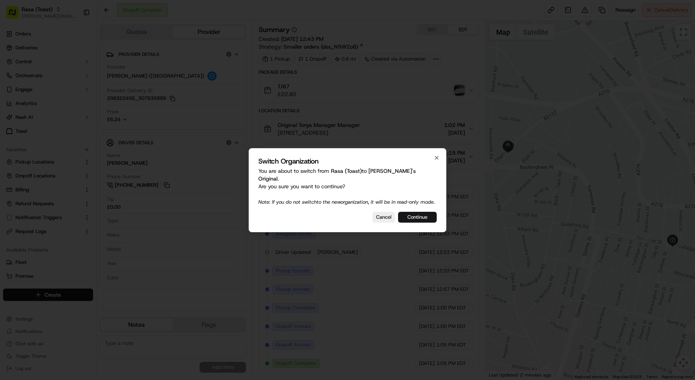
click at [419, 221] on button "Continue" at bounding box center [417, 217] width 39 height 11
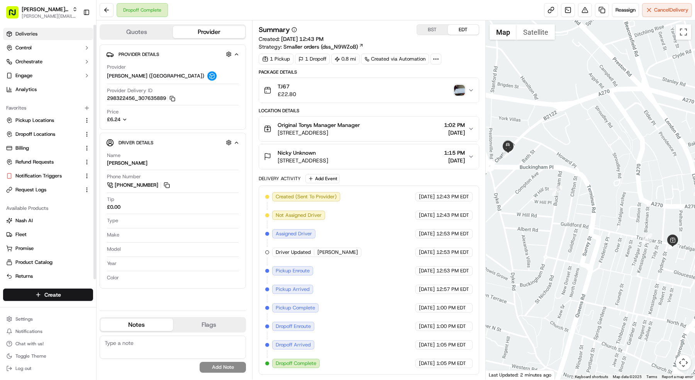
click at [62, 32] on link "Deliveries" at bounding box center [48, 34] width 90 height 12
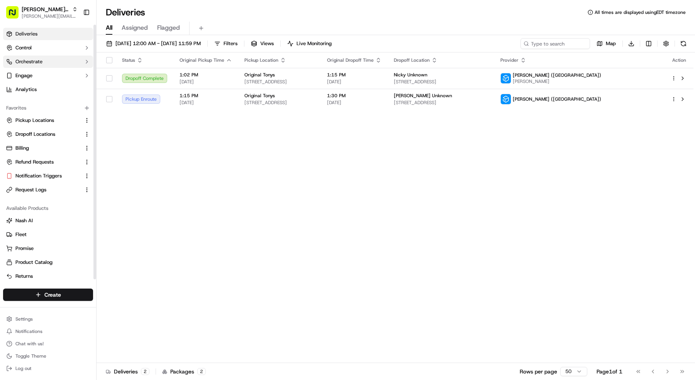
click at [39, 58] on span "Orchestrate" at bounding box center [28, 61] width 27 height 7
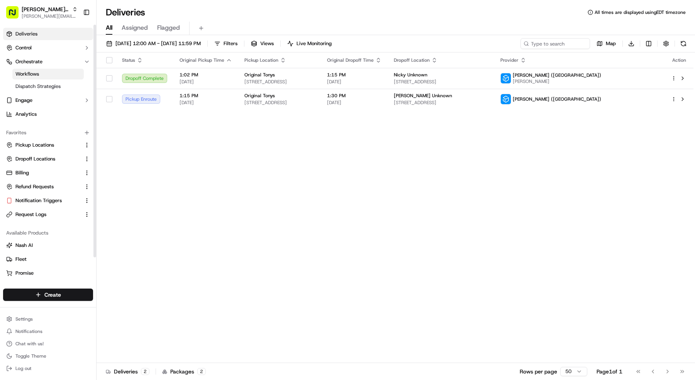
click at [42, 76] on link "Workflows" at bounding box center [47, 74] width 71 height 11
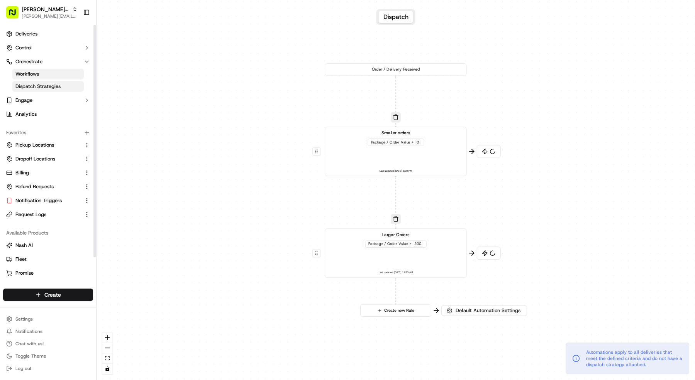
click at [41, 87] on span "Dispatch Strategies" at bounding box center [37, 86] width 45 height 7
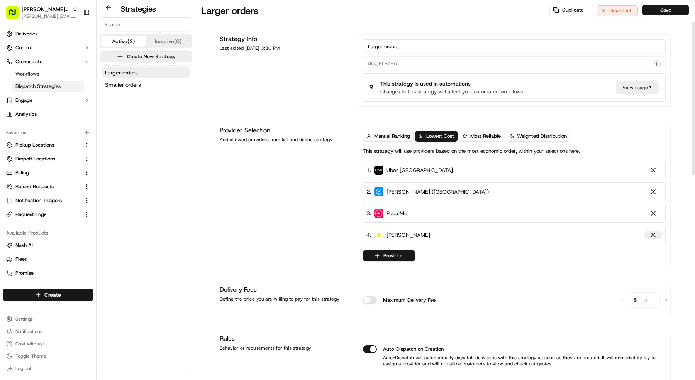
click at [651, 236] on div at bounding box center [654, 235] width 8 height 8
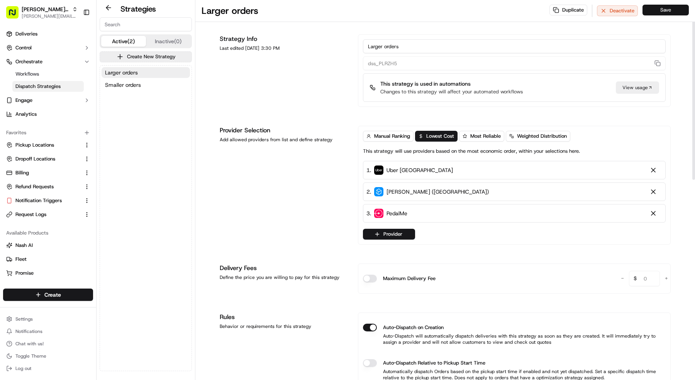
click at [660, 12] on button "Save" at bounding box center [666, 10] width 46 height 11
click at [185, 88] on button "Smaller orders" at bounding box center [146, 85] width 88 height 11
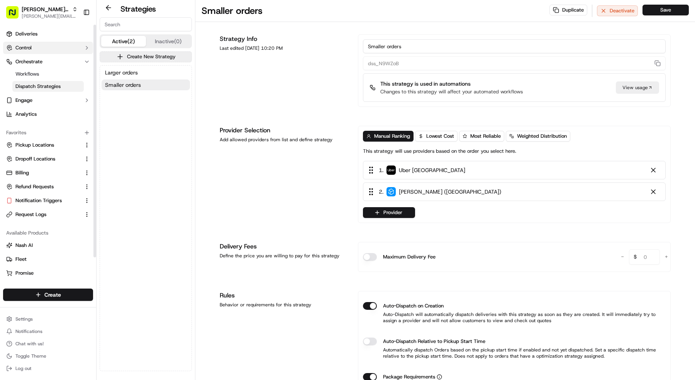
click at [36, 44] on button "Control" at bounding box center [48, 48] width 90 height 12
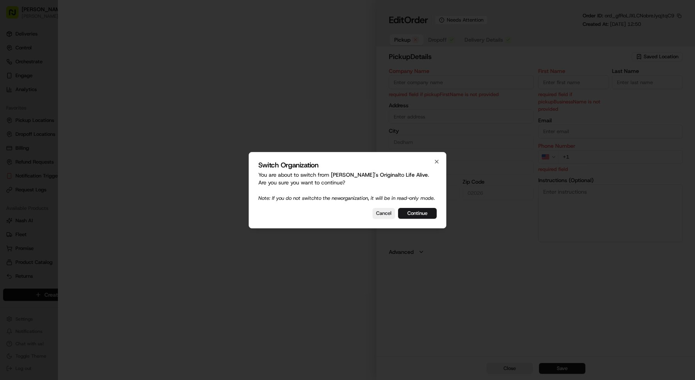
type input "[STREET_ADDRESS]"
click at [421, 229] on div "Switch Organization You are about to switch from [PERSON_NAME]'s Original to Li…" at bounding box center [348, 190] width 198 height 76
click at [420, 218] on button "Continue" at bounding box center [417, 213] width 39 height 11
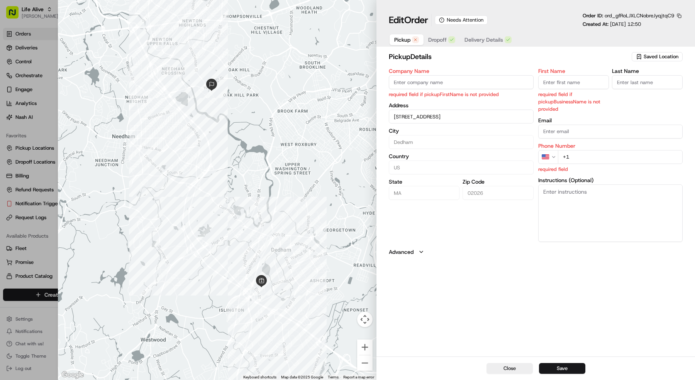
click at [444, 40] on span "Dropoff" at bounding box center [437, 40] width 19 height 8
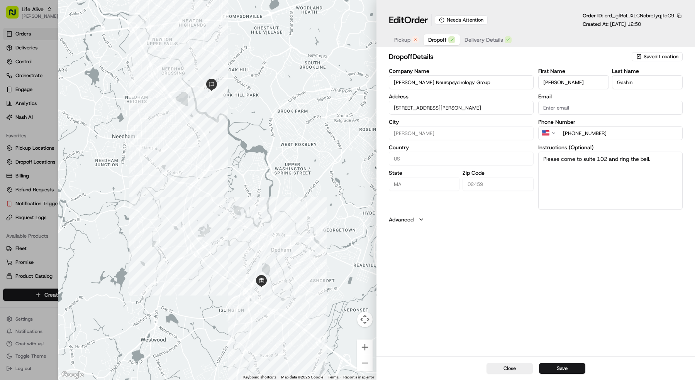
click at [485, 41] on span "Delivery Details" at bounding box center [484, 40] width 39 height 8
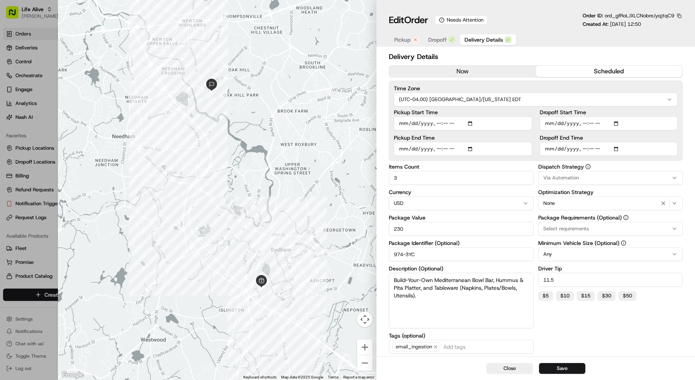
click at [396, 41] on span "Pickup" at bounding box center [402, 40] width 16 height 8
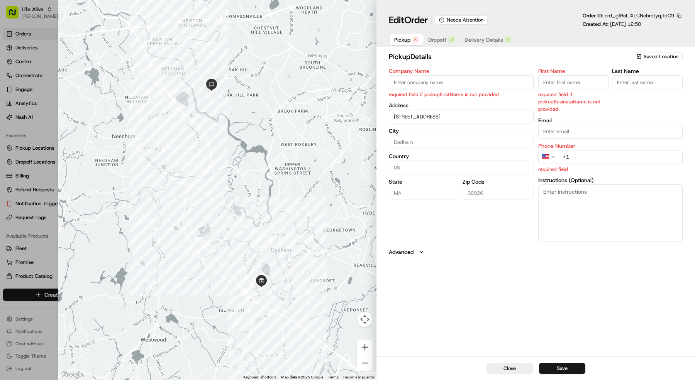
click at [49, 108] on div at bounding box center [347, 190] width 695 height 380
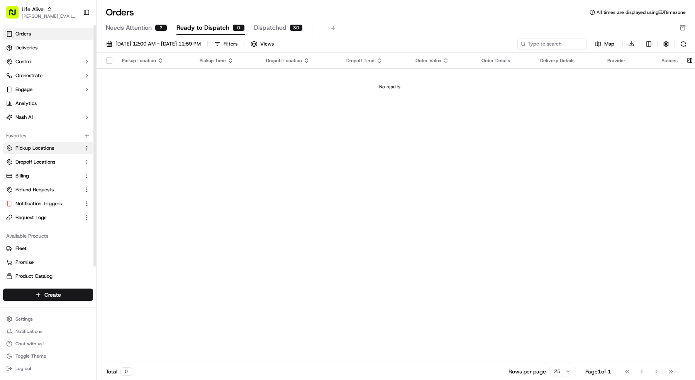
click at [45, 147] on span "Pickup Locations" at bounding box center [34, 148] width 39 height 7
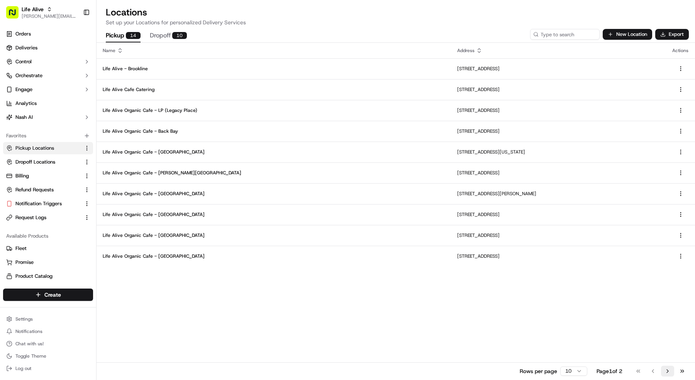
click at [672, 372] on button "Go to next page" at bounding box center [667, 371] width 13 height 11
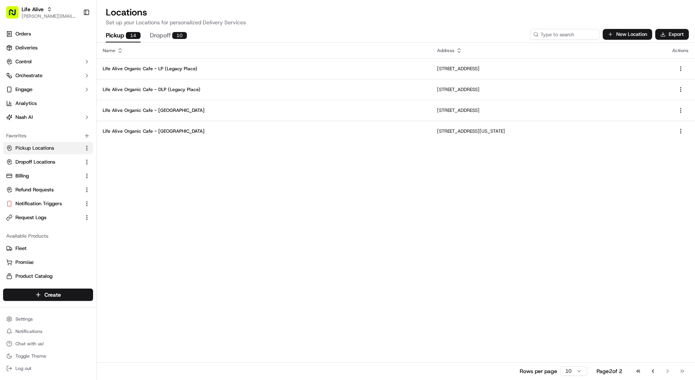
click at [661, 374] on div "Go to first page Go to previous page Go to next page Go to last page" at bounding box center [660, 371] width 57 height 11
click at [659, 375] on button "Go to previous page" at bounding box center [653, 371] width 13 height 11
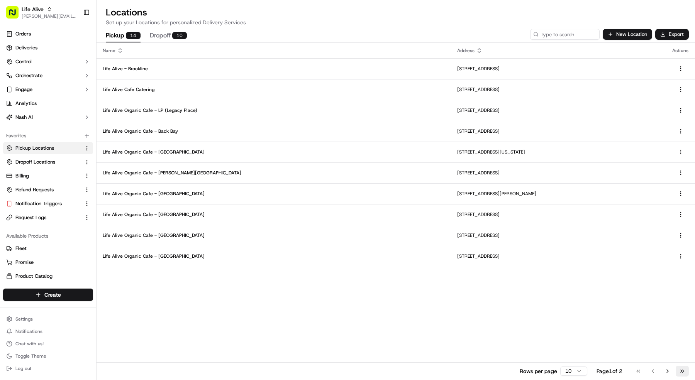
click at [677, 370] on button "Go to last page" at bounding box center [682, 371] width 13 height 11
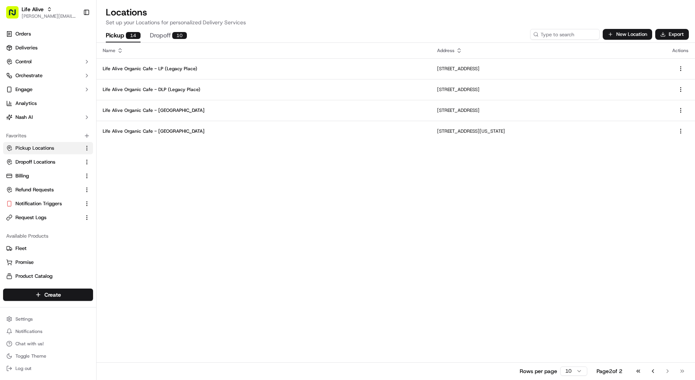
click at [670, 371] on div "Go to first page Go to previous page Go to next page Go to last page" at bounding box center [660, 371] width 57 height 11
click at [655, 372] on button "Go to previous page" at bounding box center [653, 371] width 13 height 11
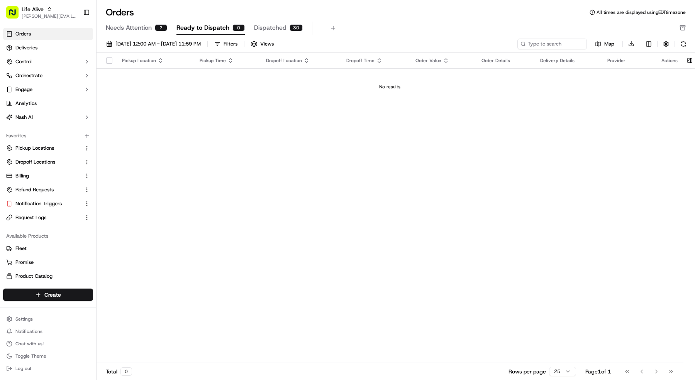
drag, startPoint x: 167, startPoint y: 35, endPoint x: 153, endPoint y: 31, distance: 15.3
click at [165, 34] on div "Orders All times are displayed using EDT timezone Needs Attention 2 Ready to Di…" at bounding box center [396, 190] width 599 height 380
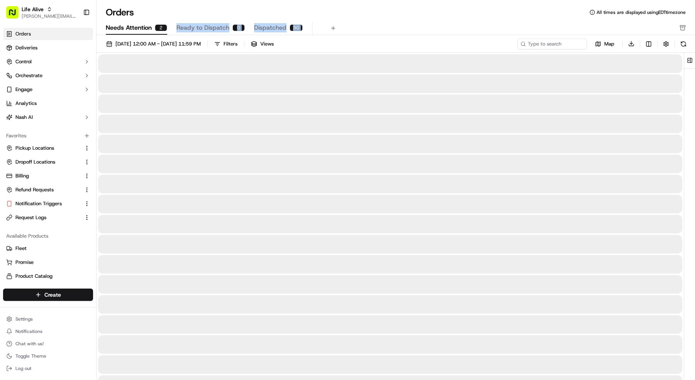
click at [150, 30] on span "Needs Attention" at bounding box center [129, 27] width 46 height 9
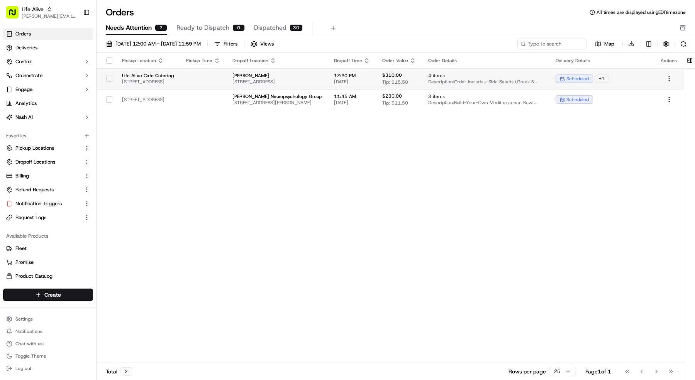
click at [180, 87] on td "Life Alive Cafe Catering [STREET_ADDRESS]" at bounding box center [148, 78] width 64 height 21
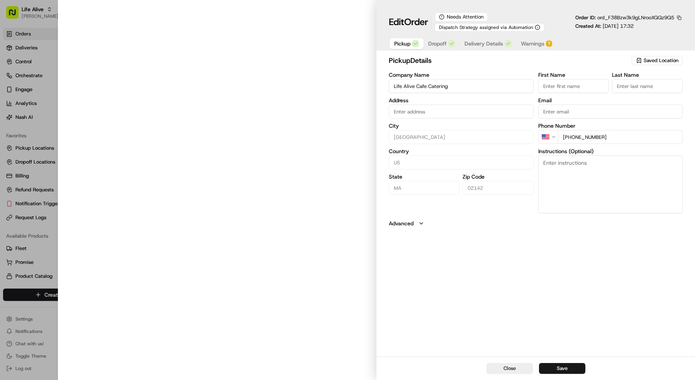
type input "[STREET_ADDRESS]"
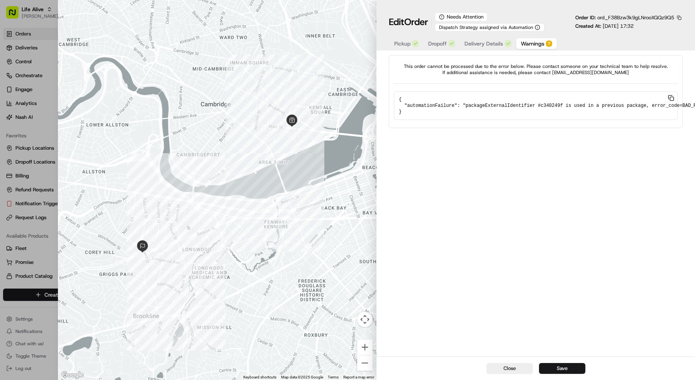
click at [529, 44] on span "Warnings" at bounding box center [533, 44] width 24 height 8
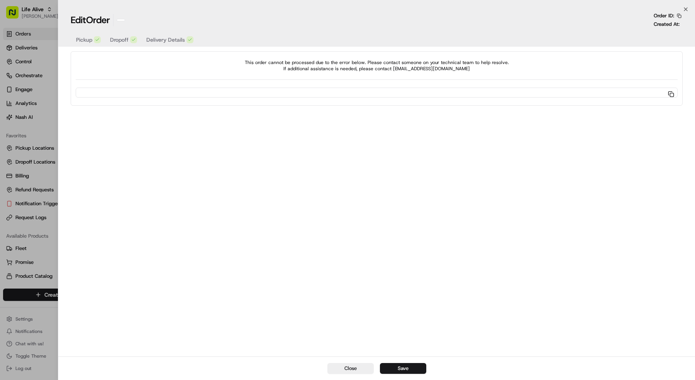
click at [45, 65] on div at bounding box center [347, 190] width 695 height 380
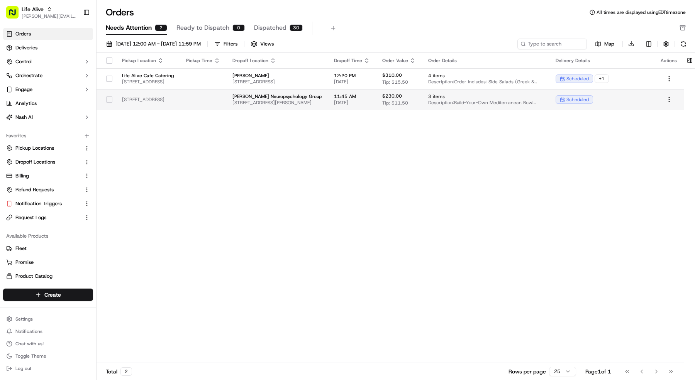
click at [174, 98] on span "[STREET_ADDRESS]" at bounding box center [148, 100] width 52 height 6
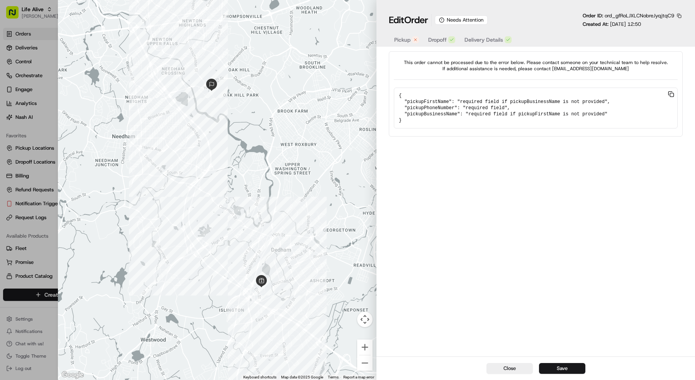
click at [40, 37] on div at bounding box center [347, 190] width 695 height 380
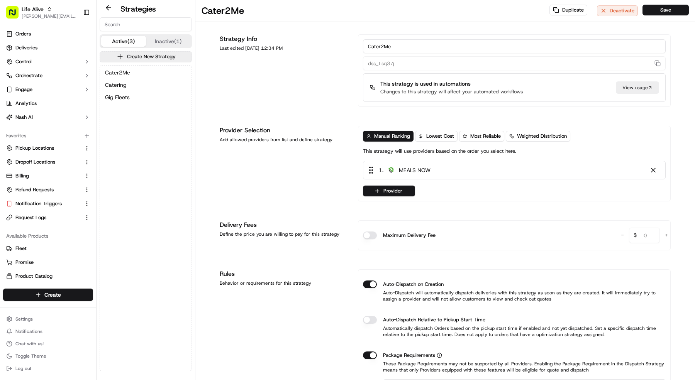
scroll to position [17, 0]
